Goal: Register for event/course

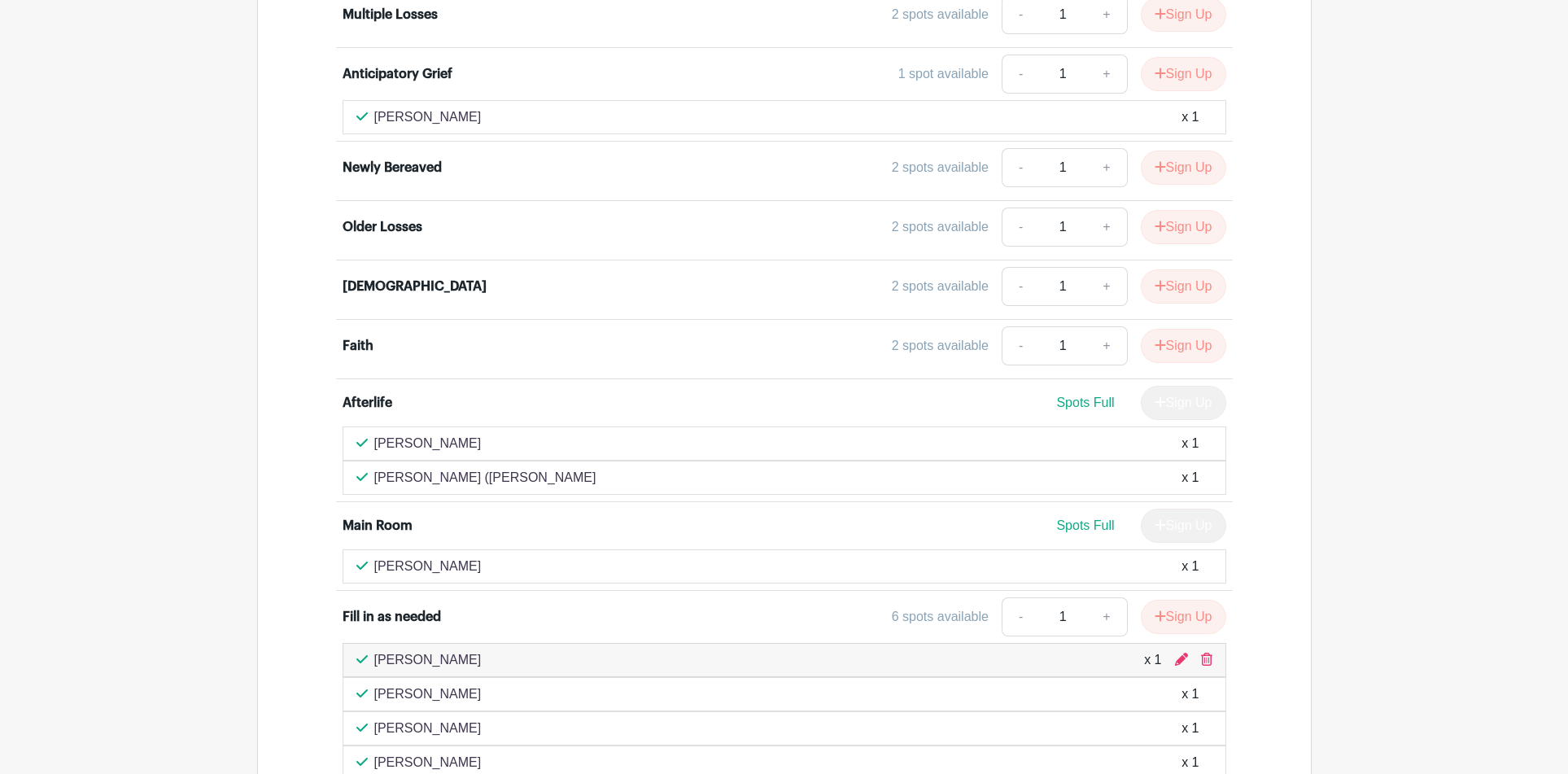
scroll to position [2828, 0]
click at [1194, 327] on button "Sign Up" at bounding box center [1184, 345] width 86 height 34
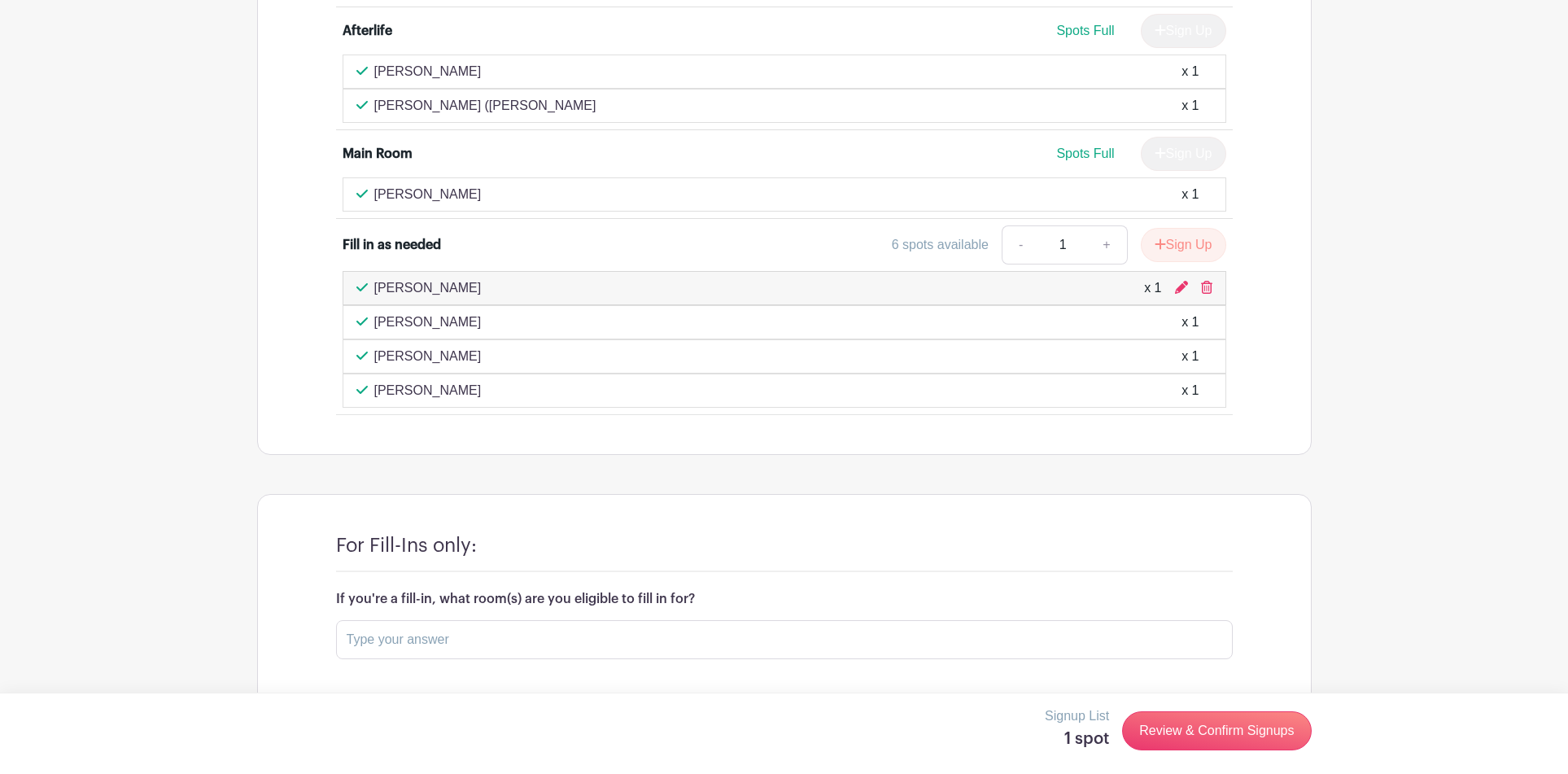
scroll to position [3225, 0]
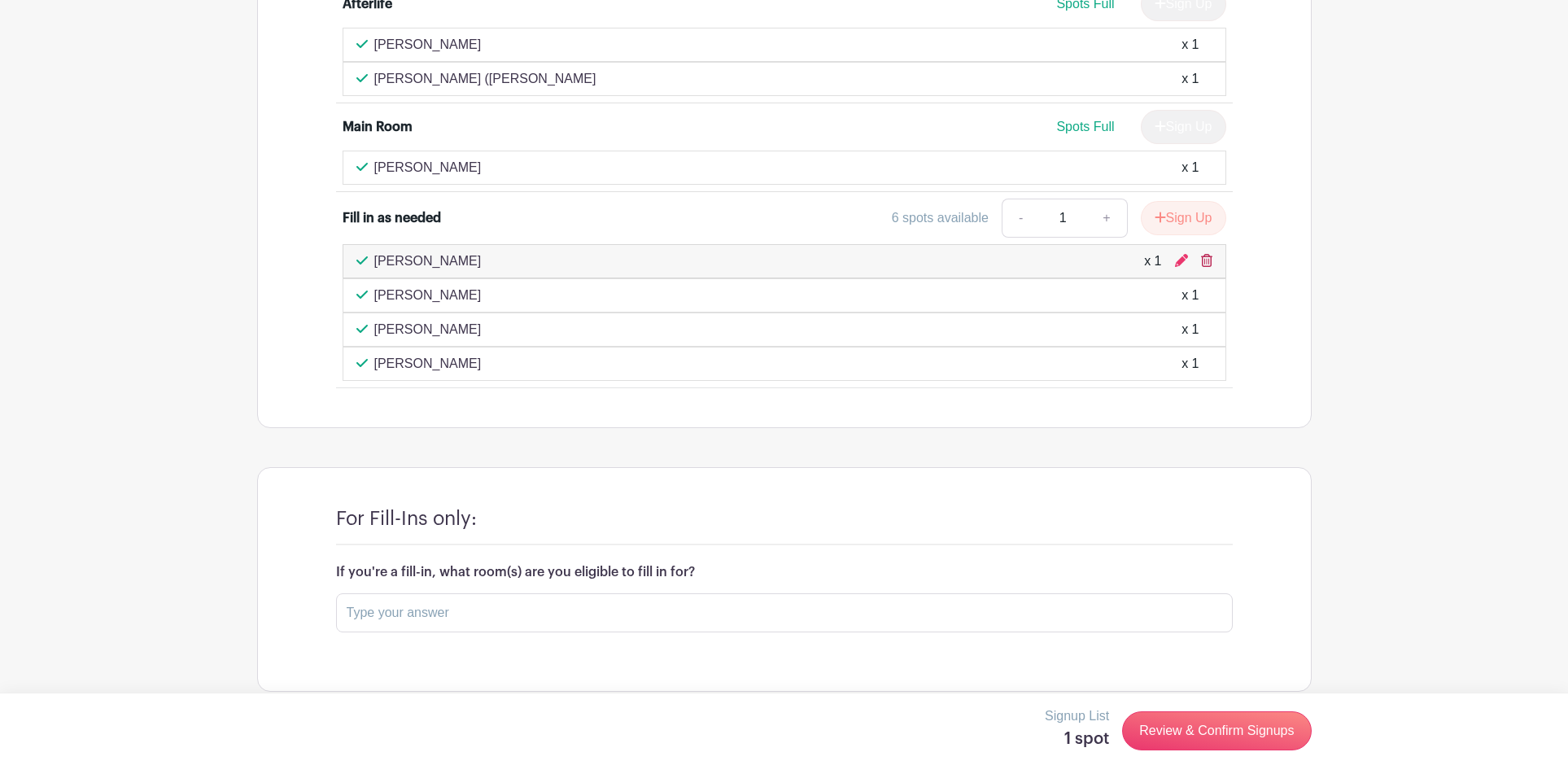
click at [1207, 254] on icon at bounding box center [1206, 261] width 11 height 13
click at [1209, 254] on icon at bounding box center [1206, 261] width 11 height 13
click at [1220, 728] on link "Review & Confirm Signups" at bounding box center [1216, 730] width 188 height 39
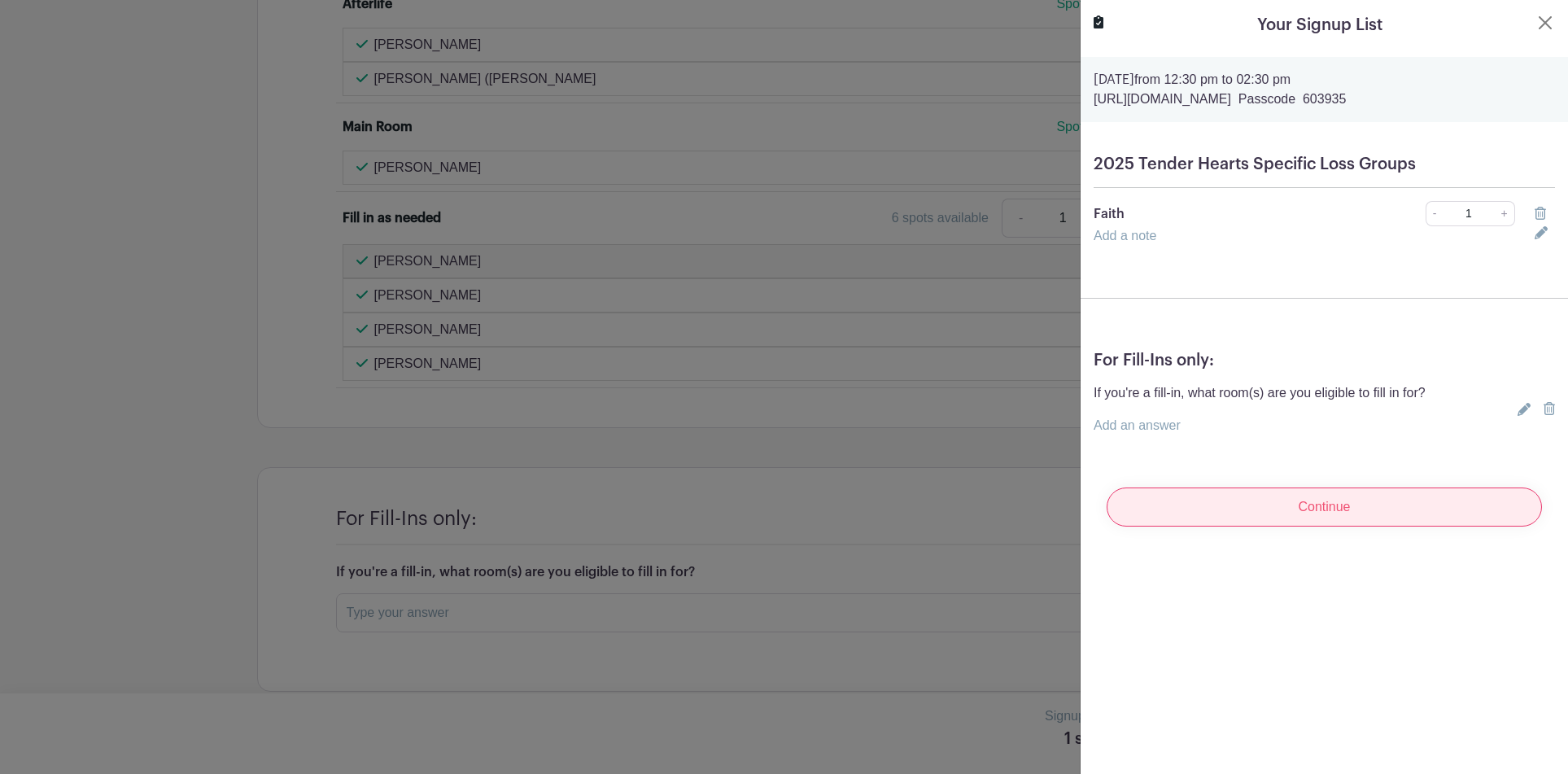
click at [1345, 506] on input "Continue" at bounding box center [1324, 506] width 436 height 39
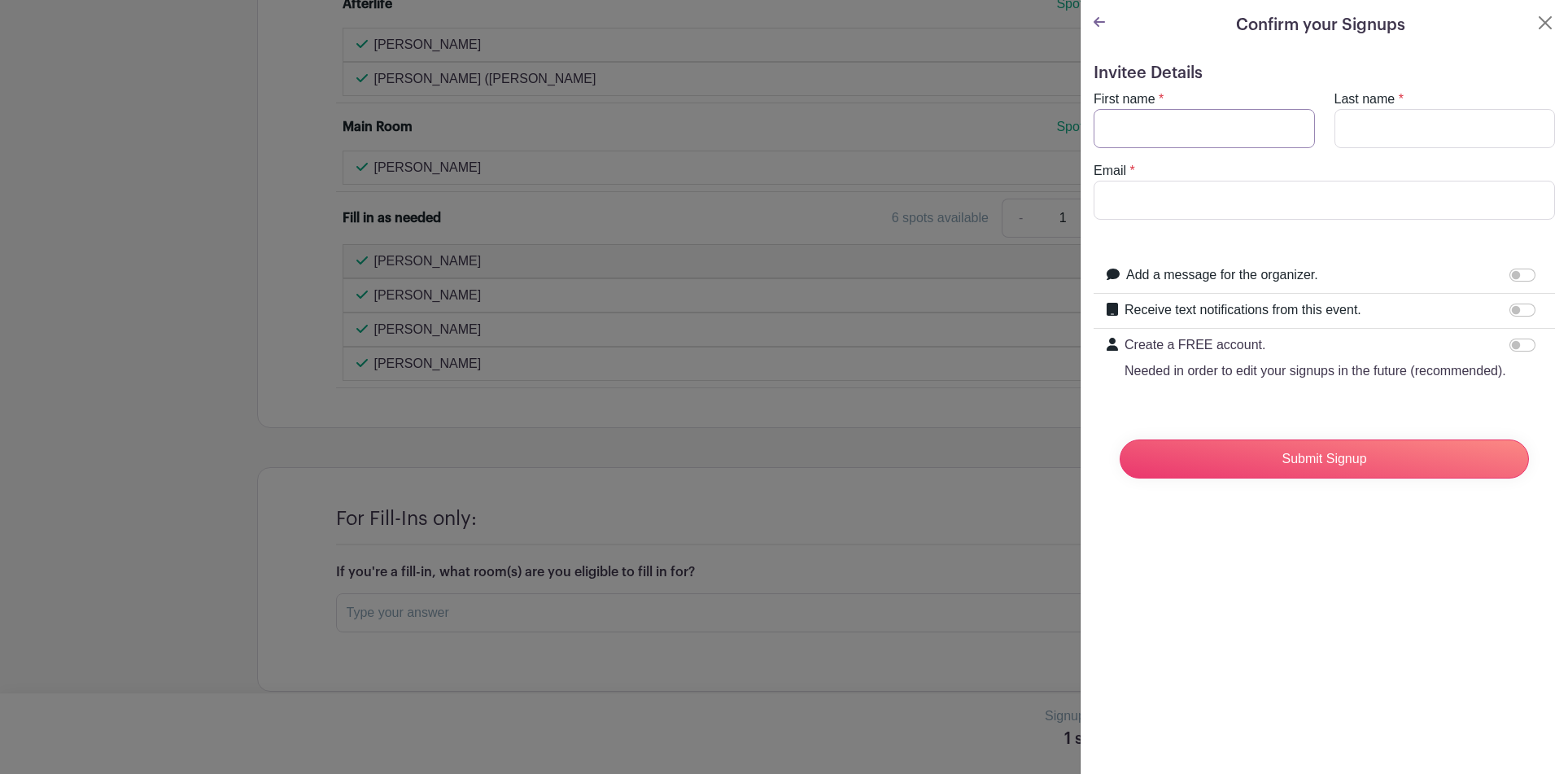
click at [1161, 138] on input "First name" at bounding box center [1204, 129] width 222 height 39
type input "[PERSON_NAME]"
type input "[PERSON_NAME][EMAIL_ADDRESS][DOMAIN_NAME]"
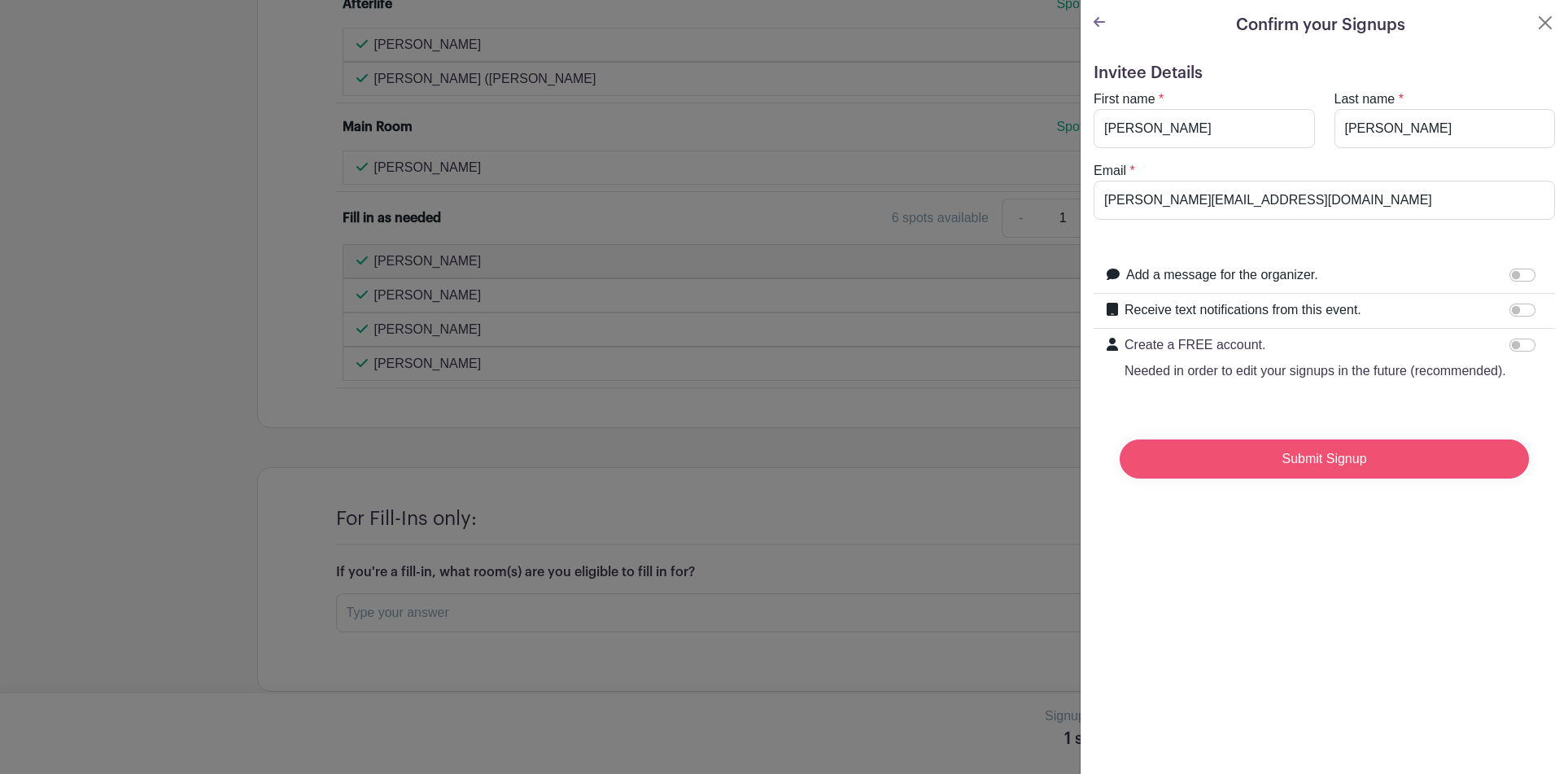
click at [1284, 456] on input "Submit Signup" at bounding box center [1324, 459] width 409 height 39
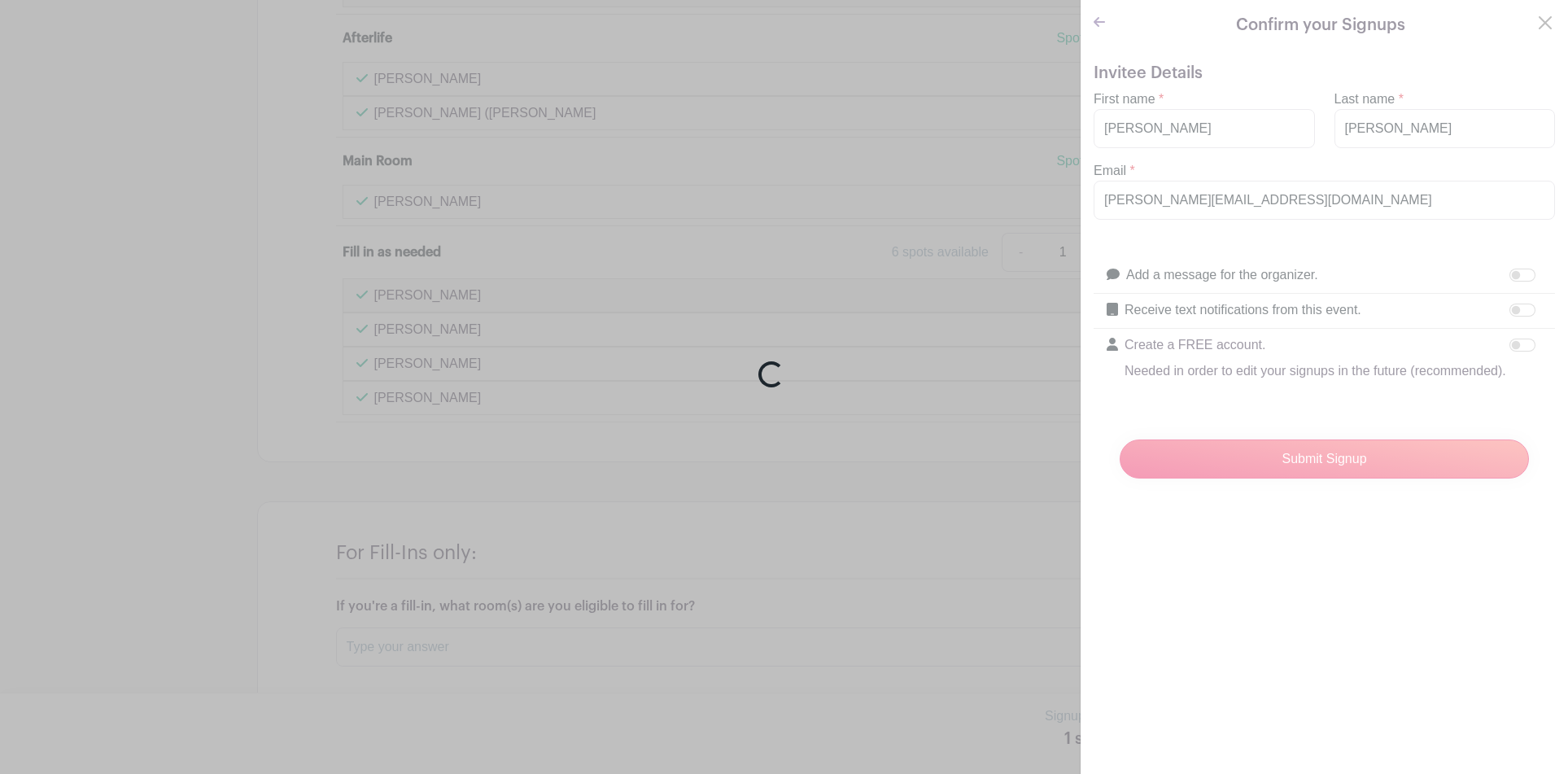
scroll to position [3260, 0]
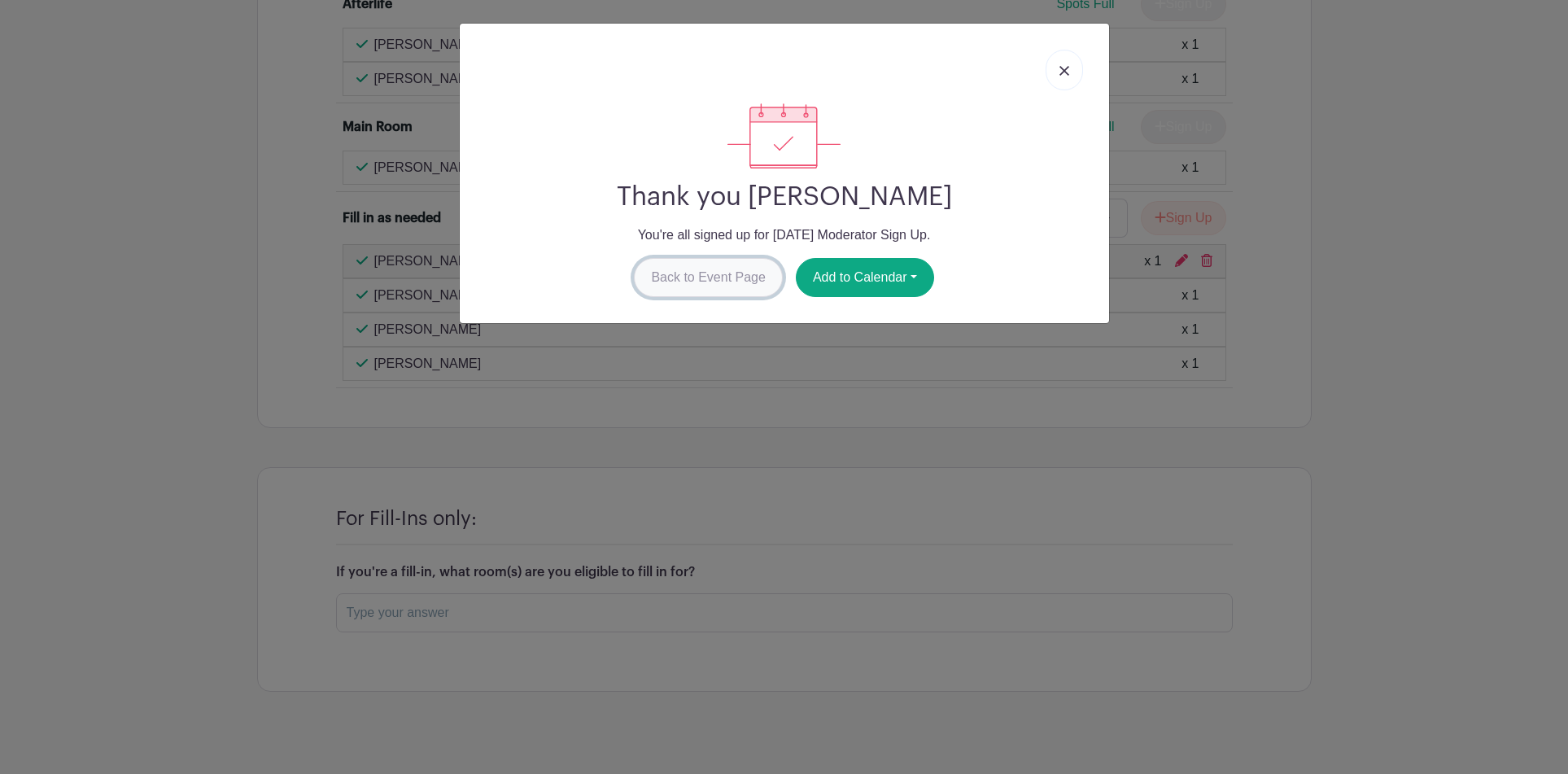
click at [693, 280] on link "Back to Event Page" at bounding box center [708, 277] width 149 height 39
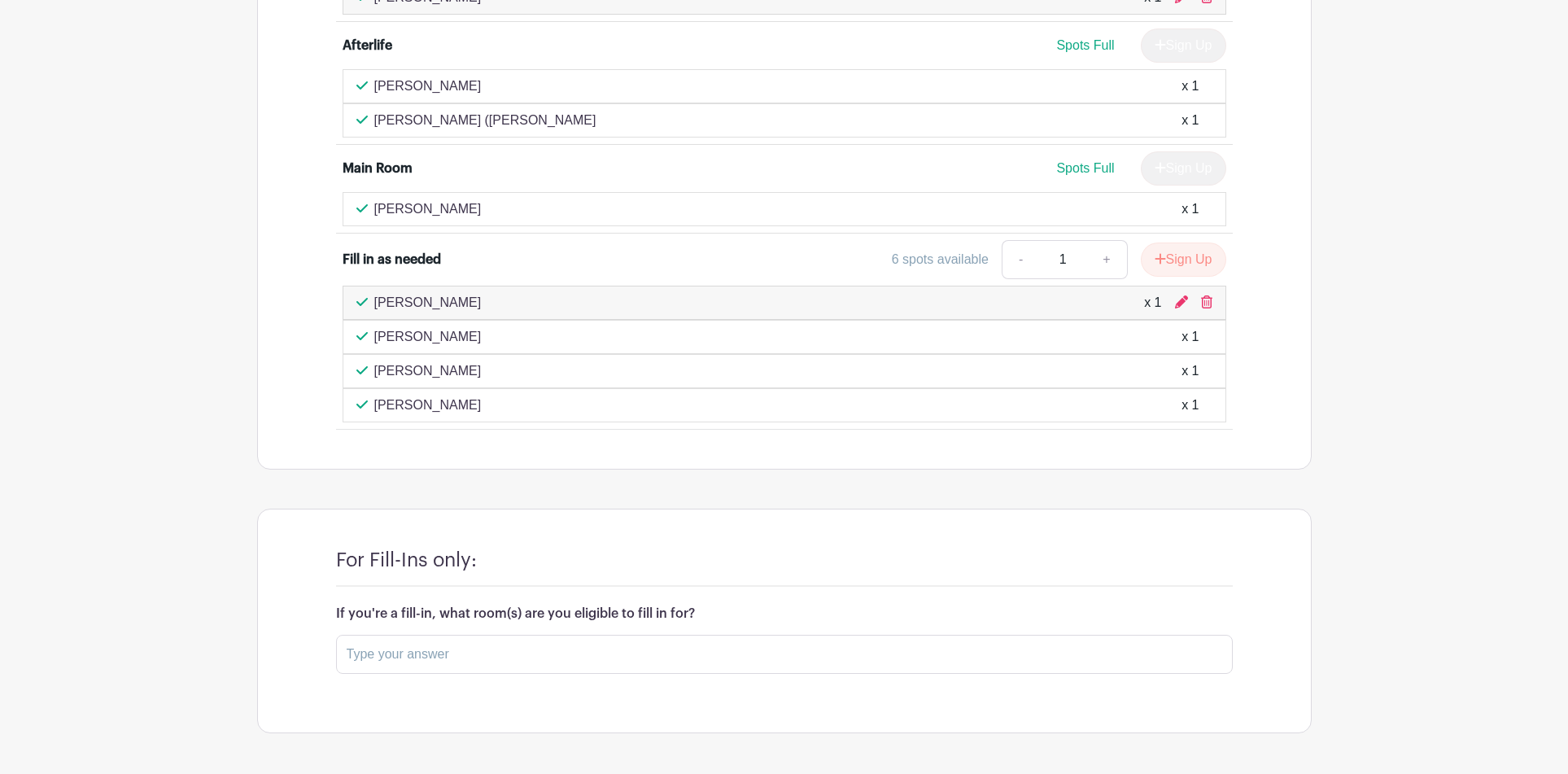
scroll to position [3227, 0]
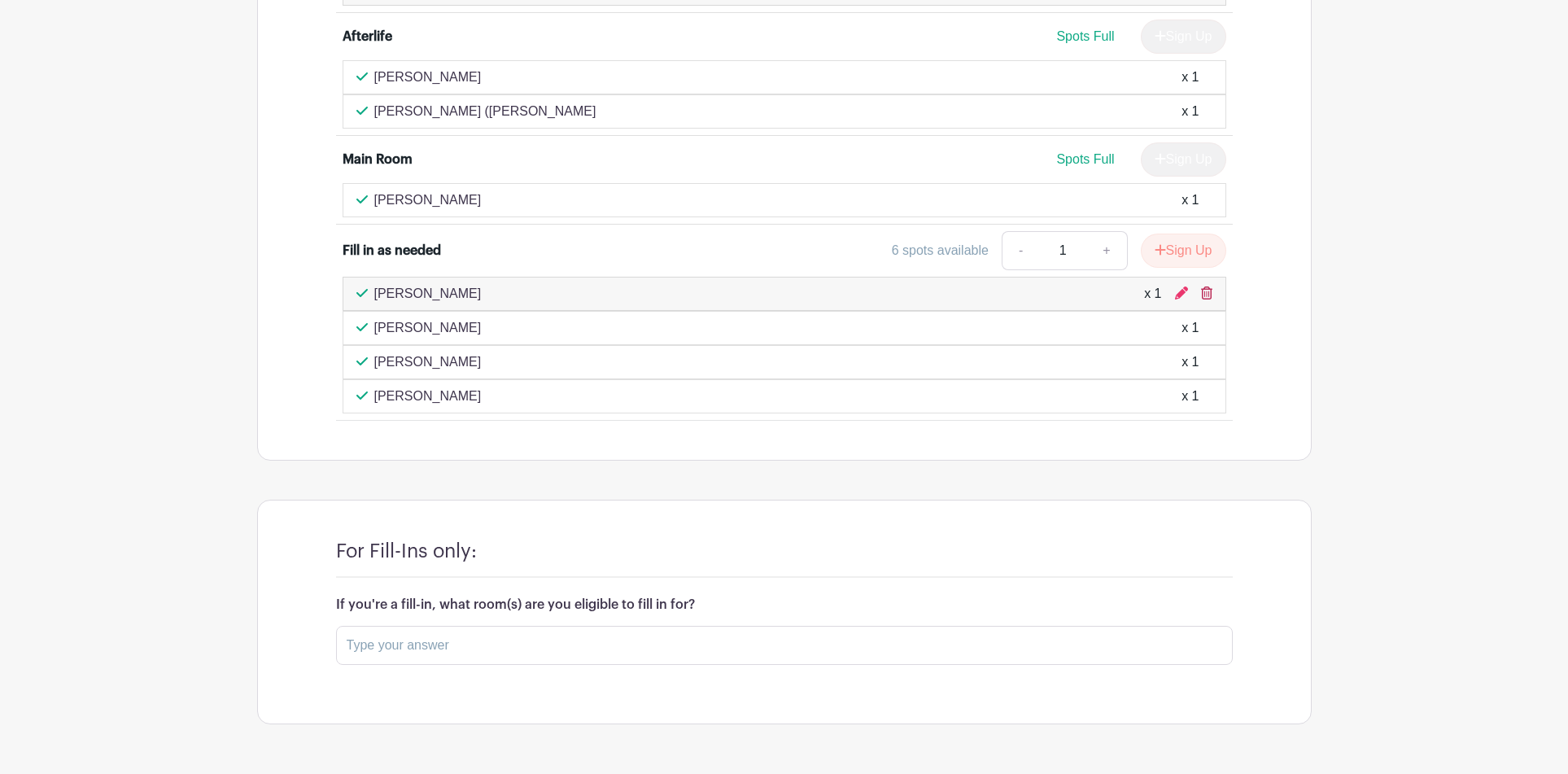
click at [1205, 287] on icon at bounding box center [1206, 293] width 11 height 13
click at [1186, 287] on icon at bounding box center [1182, 293] width 13 height 13
click at [1181, 287] on icon at bounding box center [1182, 293] width 13 height 13
click at [1182, 287] on icon at bounding box center [1182, 293] width 13 height 13
click at [1205, 287] on icon at bounding box center [1206, 293] width 11 height 13
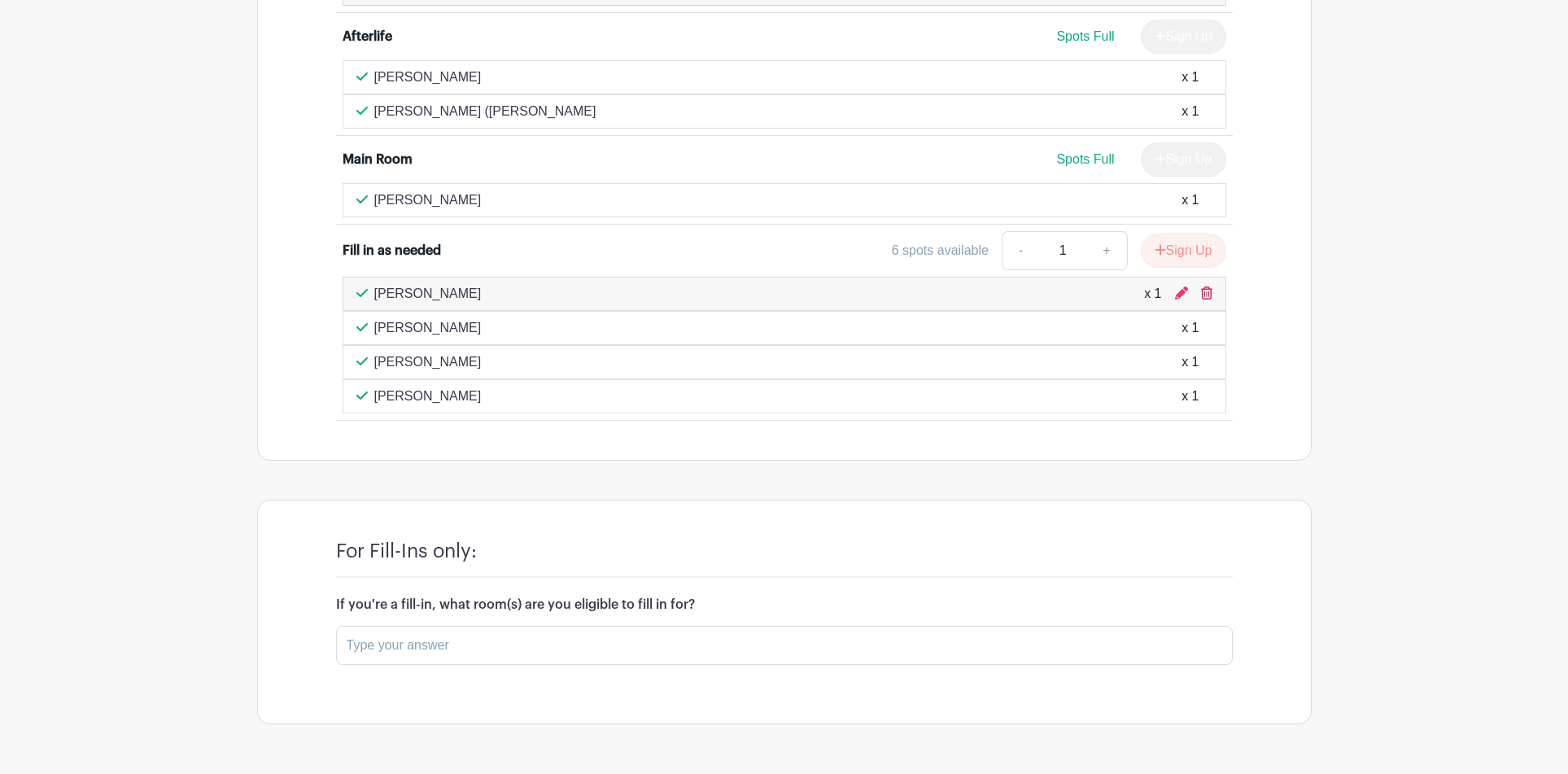
click at [1207, 287] on icon at bounding box center [1206, 293] width 11 height 13
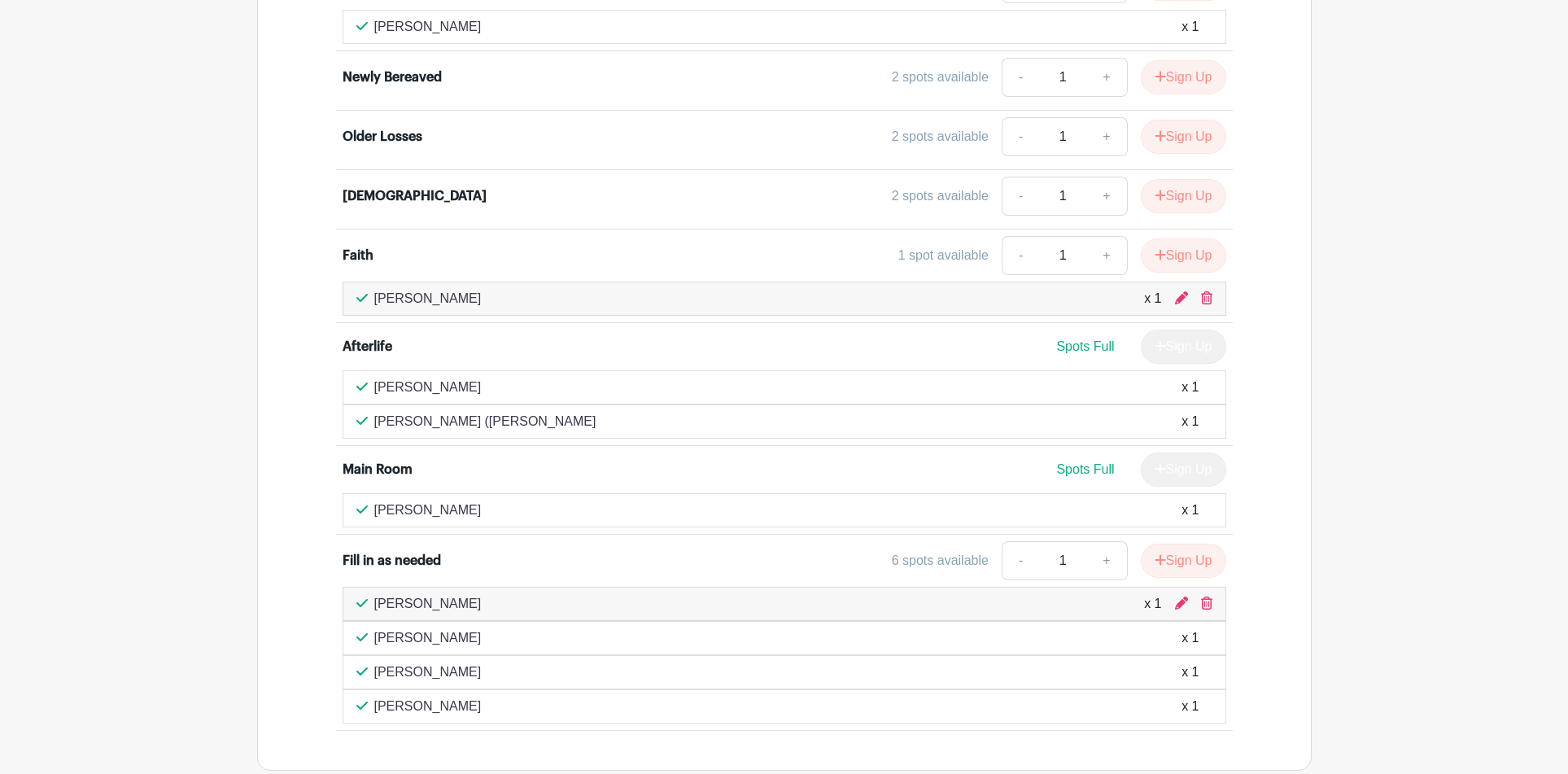
scroll to position [3137, 0]
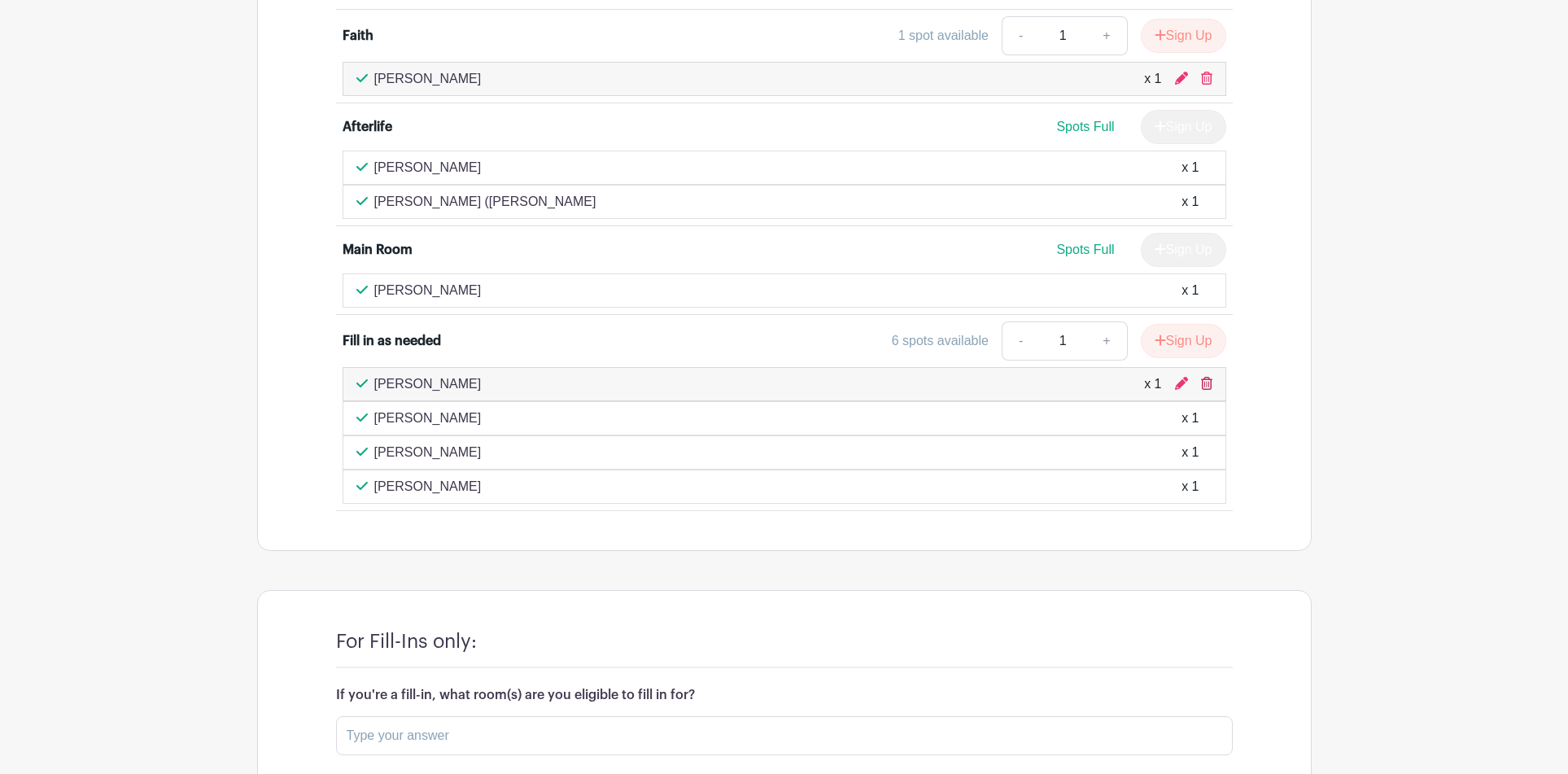
click at [1205, 377] on icon at bounding box center [1206, 384] width 11 height 13
click at [371, 717] on input "text" at bounding box center [784, 736] width 896 height 39
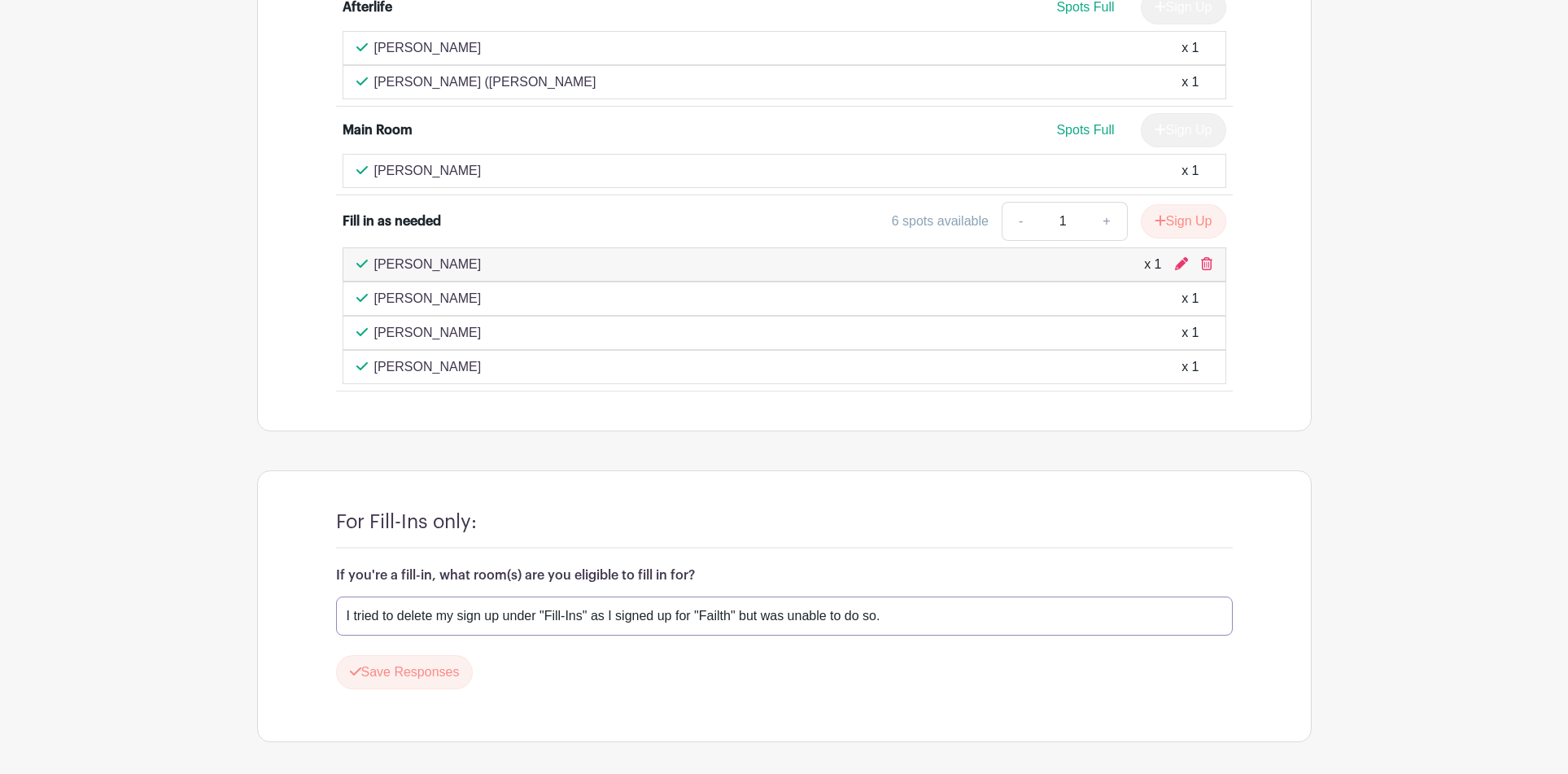
scroll to position [3255, 0]
type input "I tried to delete my sign up under "Fill-Ins" as I signed up for "Failth" but w…"
click at [413, 658] on button "Save Responses" at bounding box center [404, 674] width 138 height 34
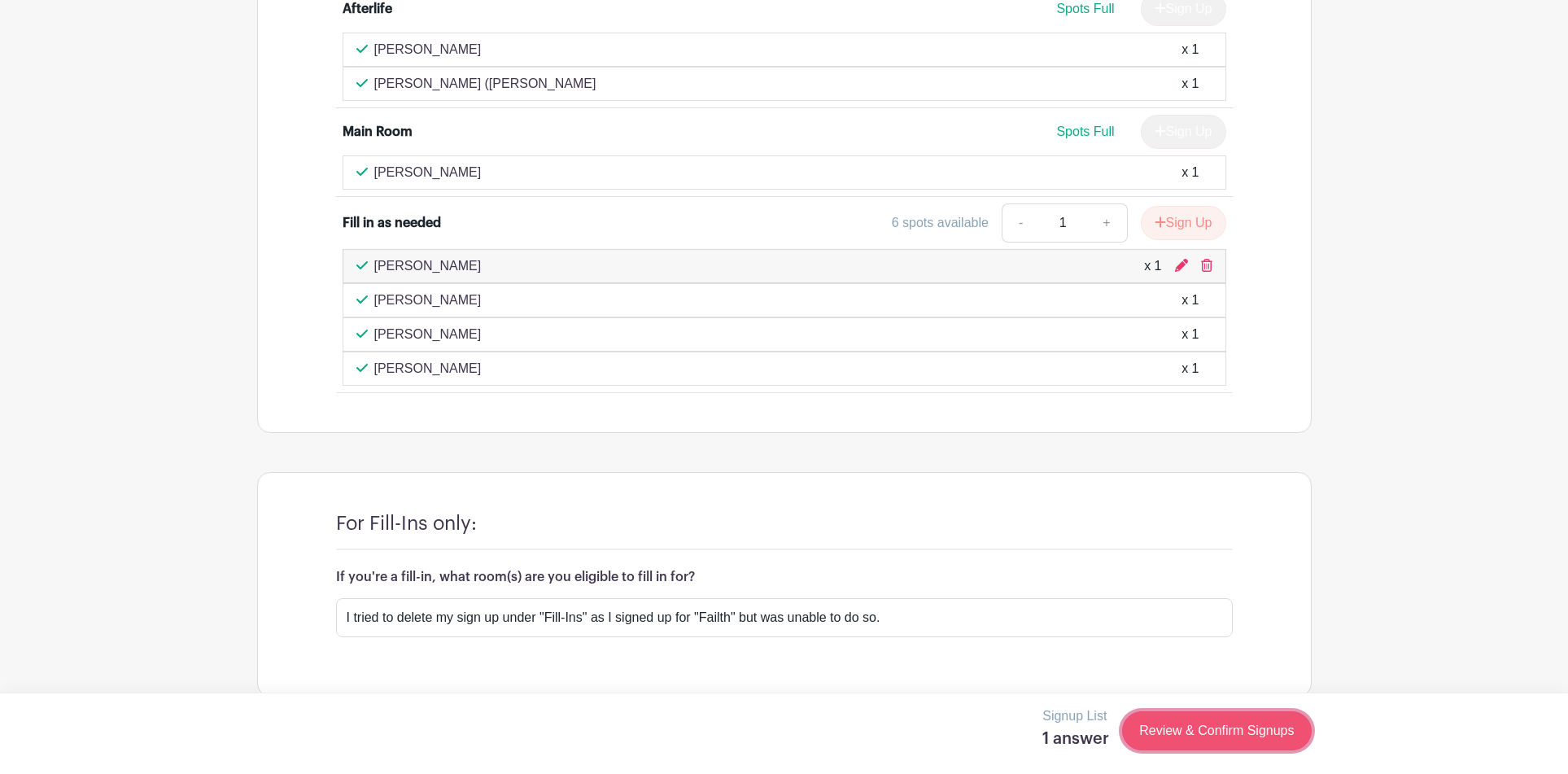
click at [1209, 727] on link "Review & Confirm Signups" at bounding box center [1216, 730] width 188 height 39
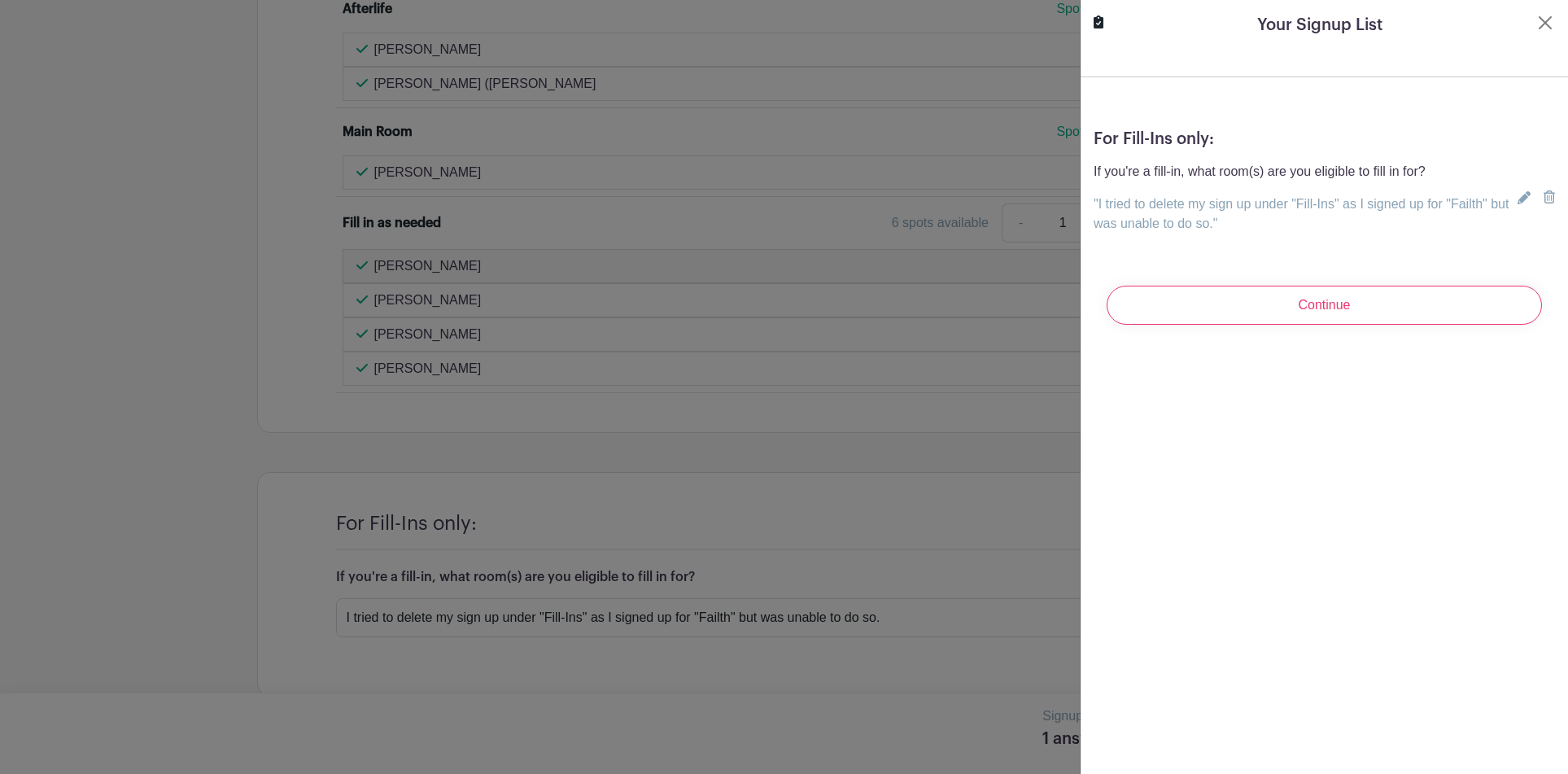
click at [1316, 304] on input "Continue" at bounding box center [1324, 305] width 436 height 39
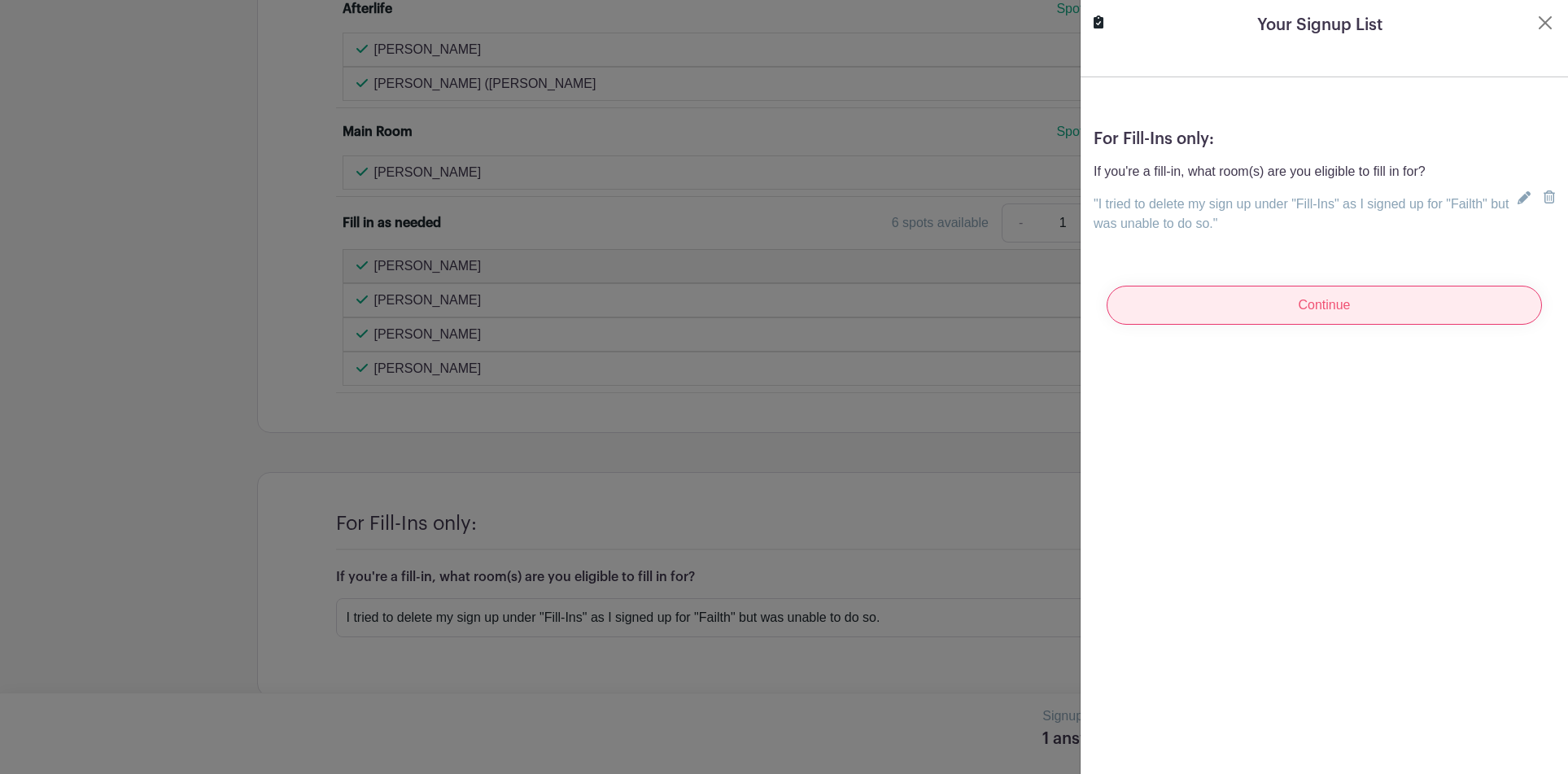
click at [1316, 304] on input "Continue" at bounding box center [1324, 305] width 436 height 39
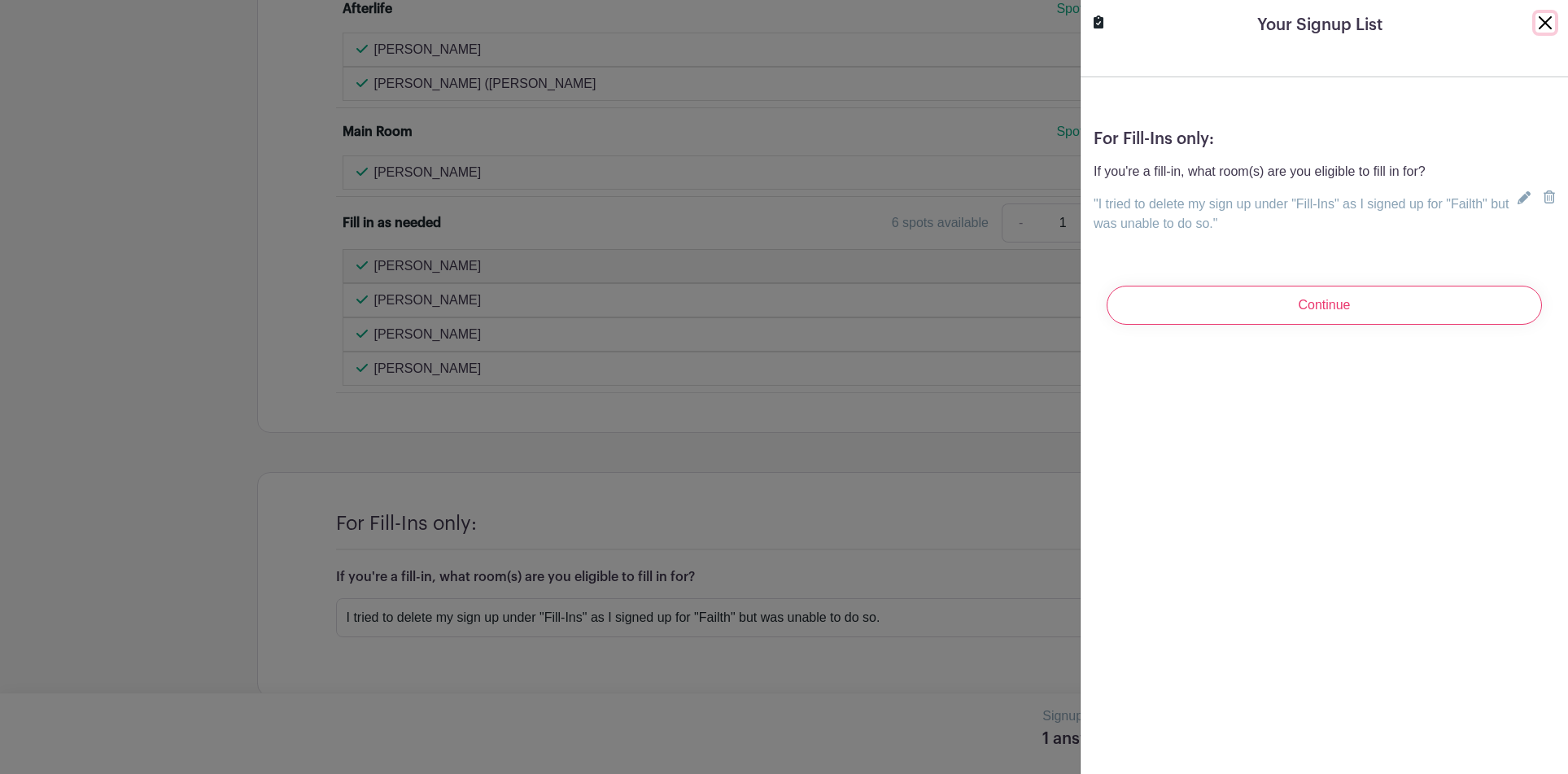
click at [1544, 23] on button "Close" at bounding box center [1545, 23] width 20 height 20
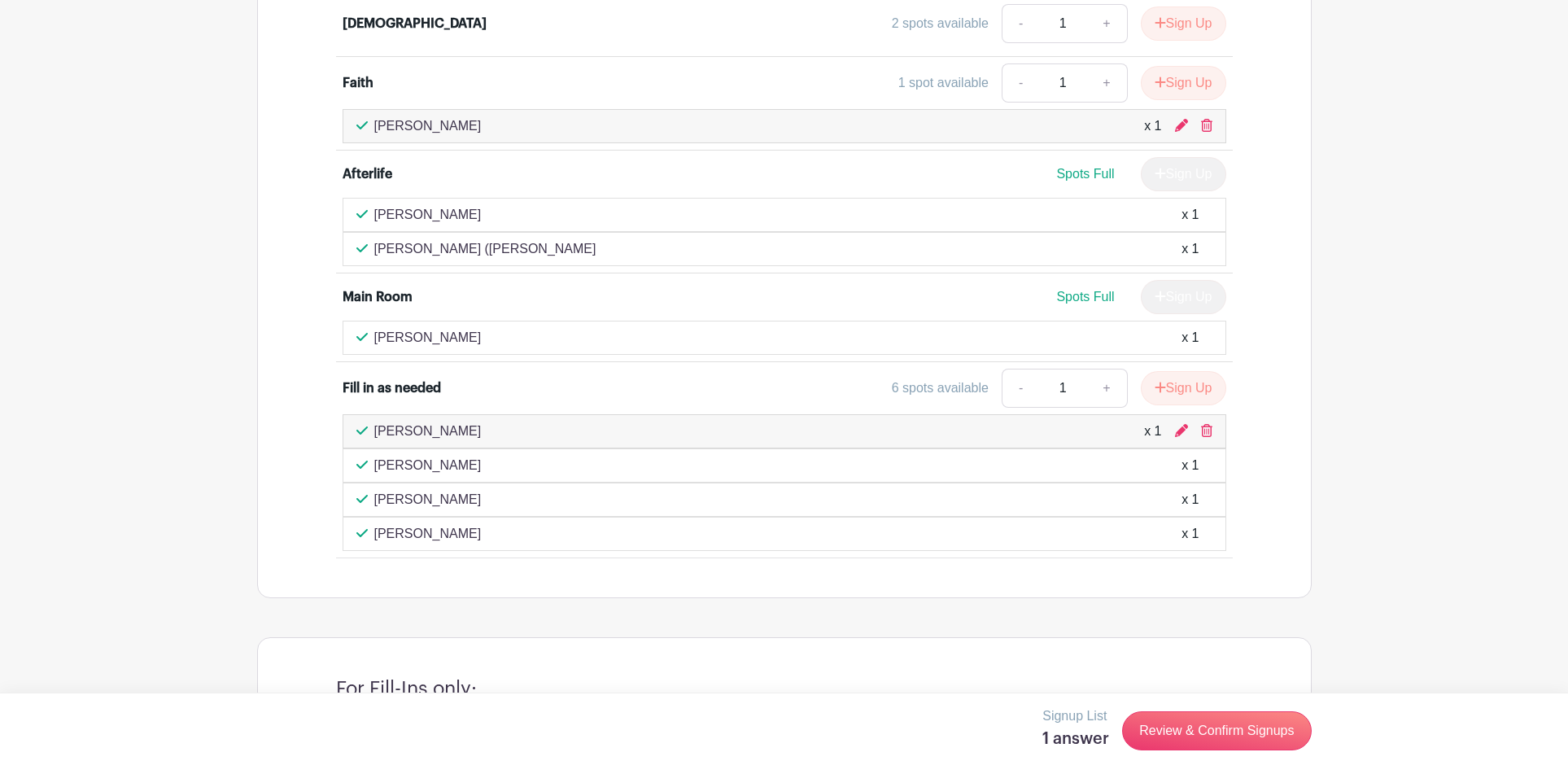
scroll to position [3260, 0]
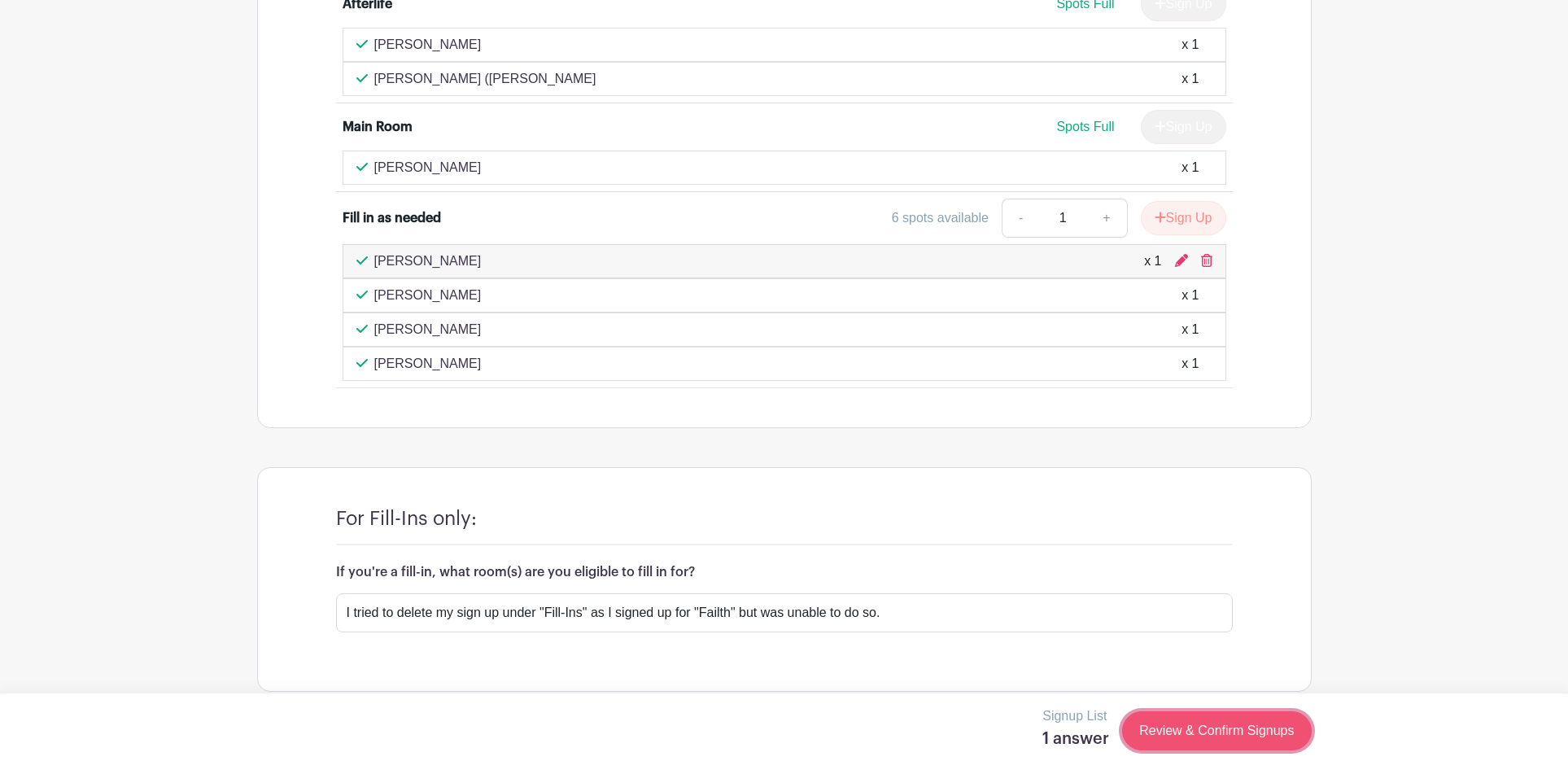
click at [1195, 737] on link "Review & Confirm Signups" at bounding box center [1216, 730] width 188 height 39
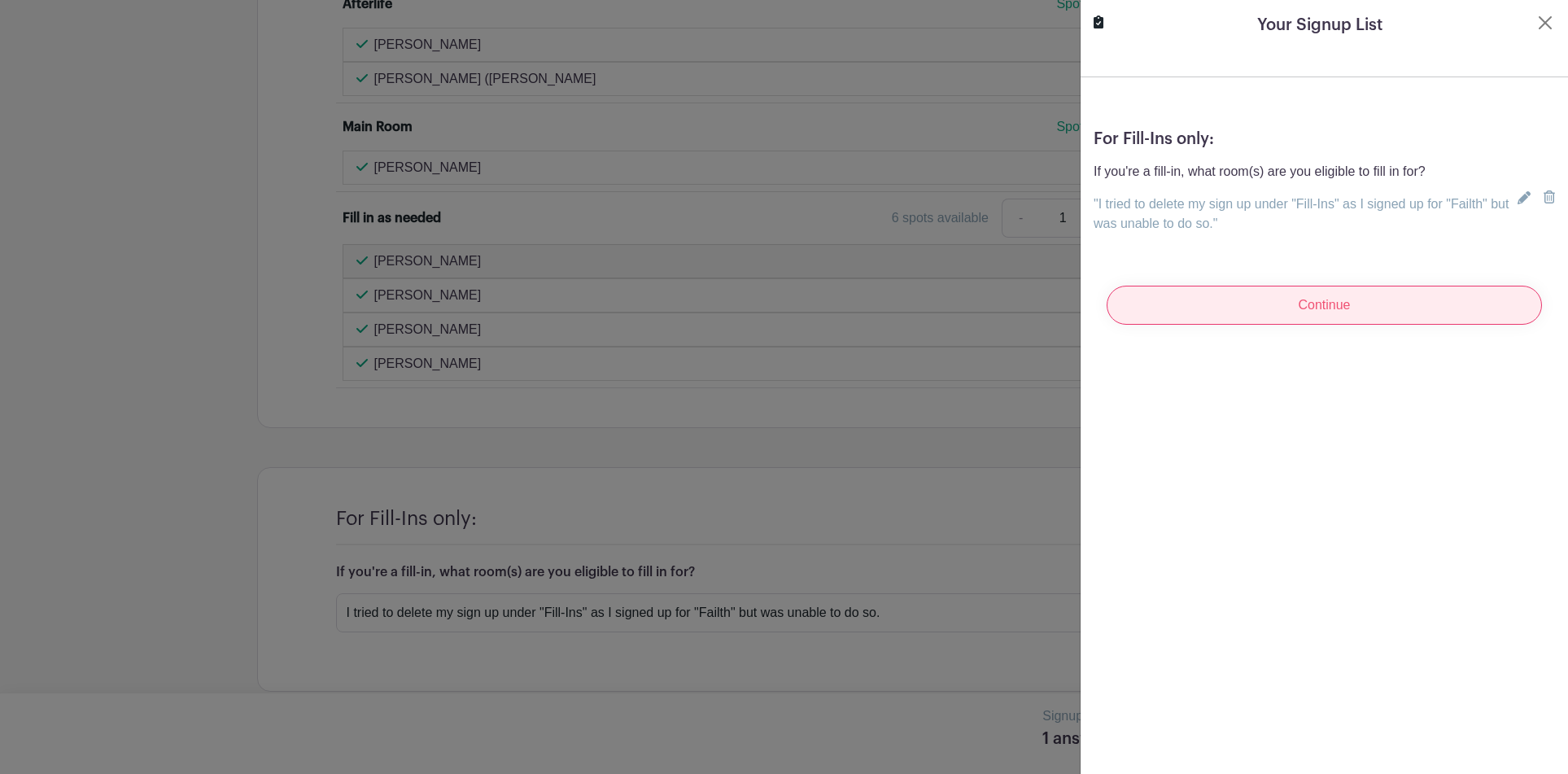
click at [1303, 310] on input "Continue" at bounding box center [1324, 305] width 436 height 39
